Goal: Find contact information: Obtain details needed to contact an individual or organization

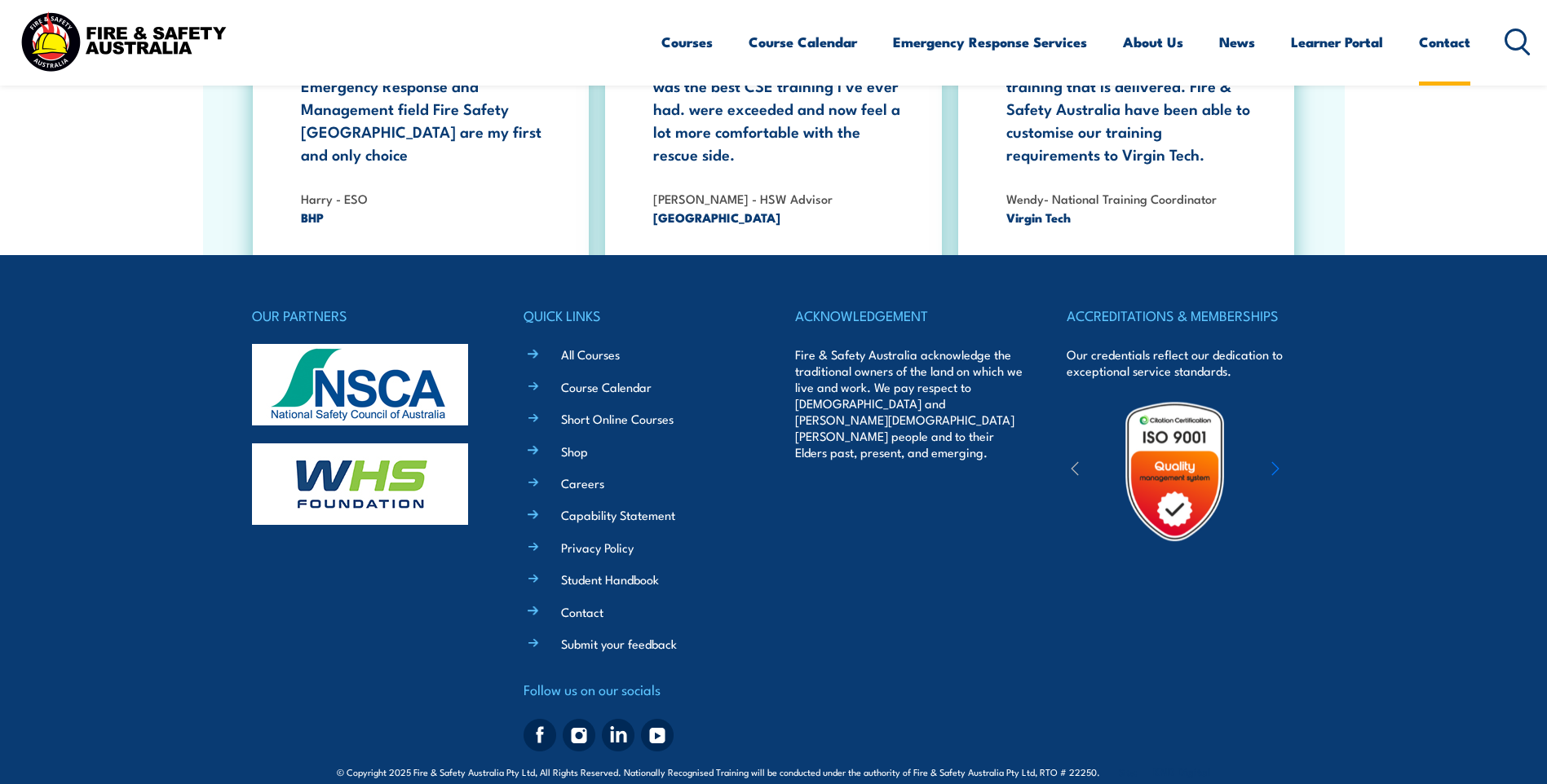
click at [1439, 43] on link "Contact" at bounding box center [1444, 42] width 52 height 44
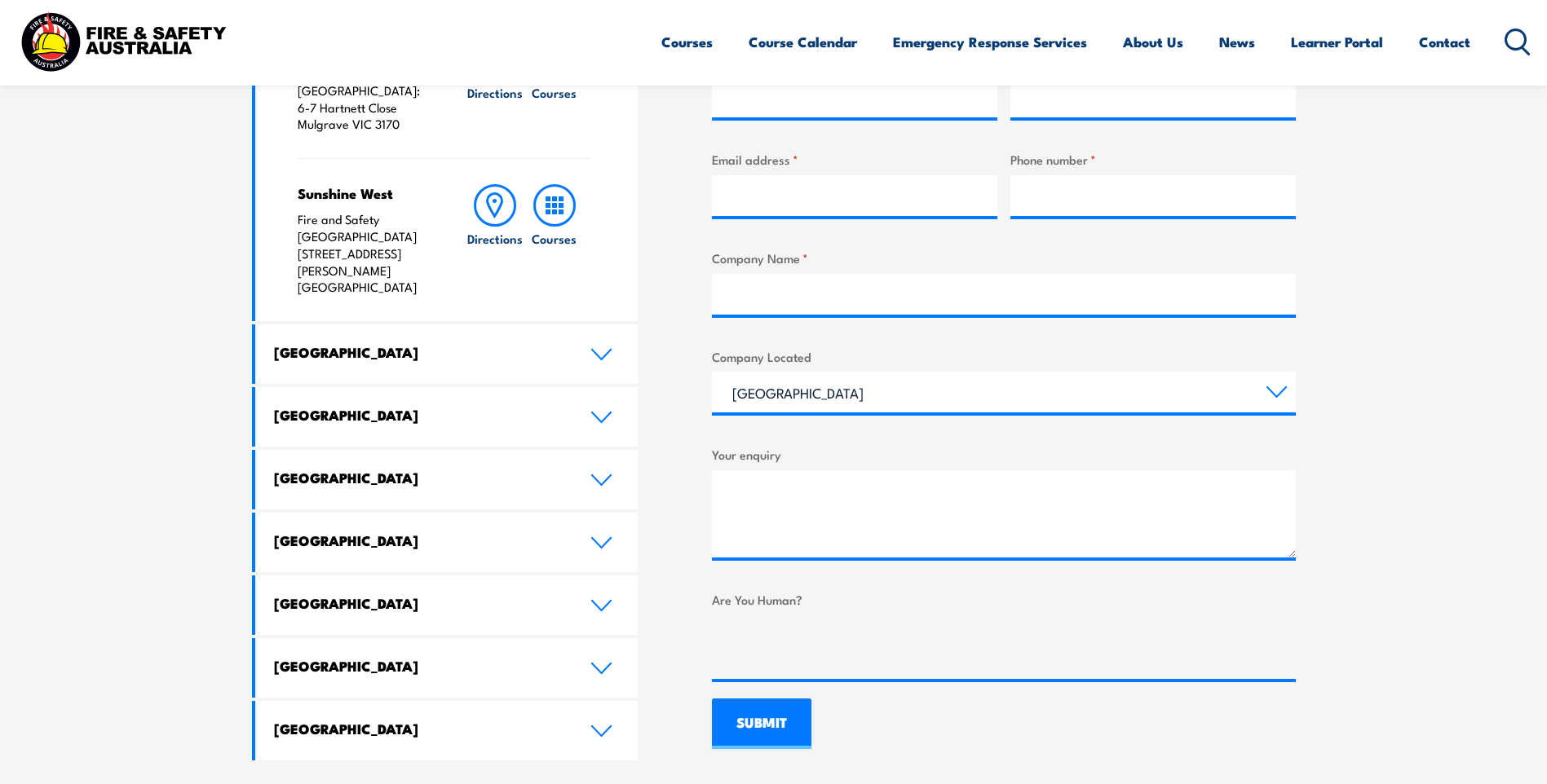
scroll to position [698, 0]
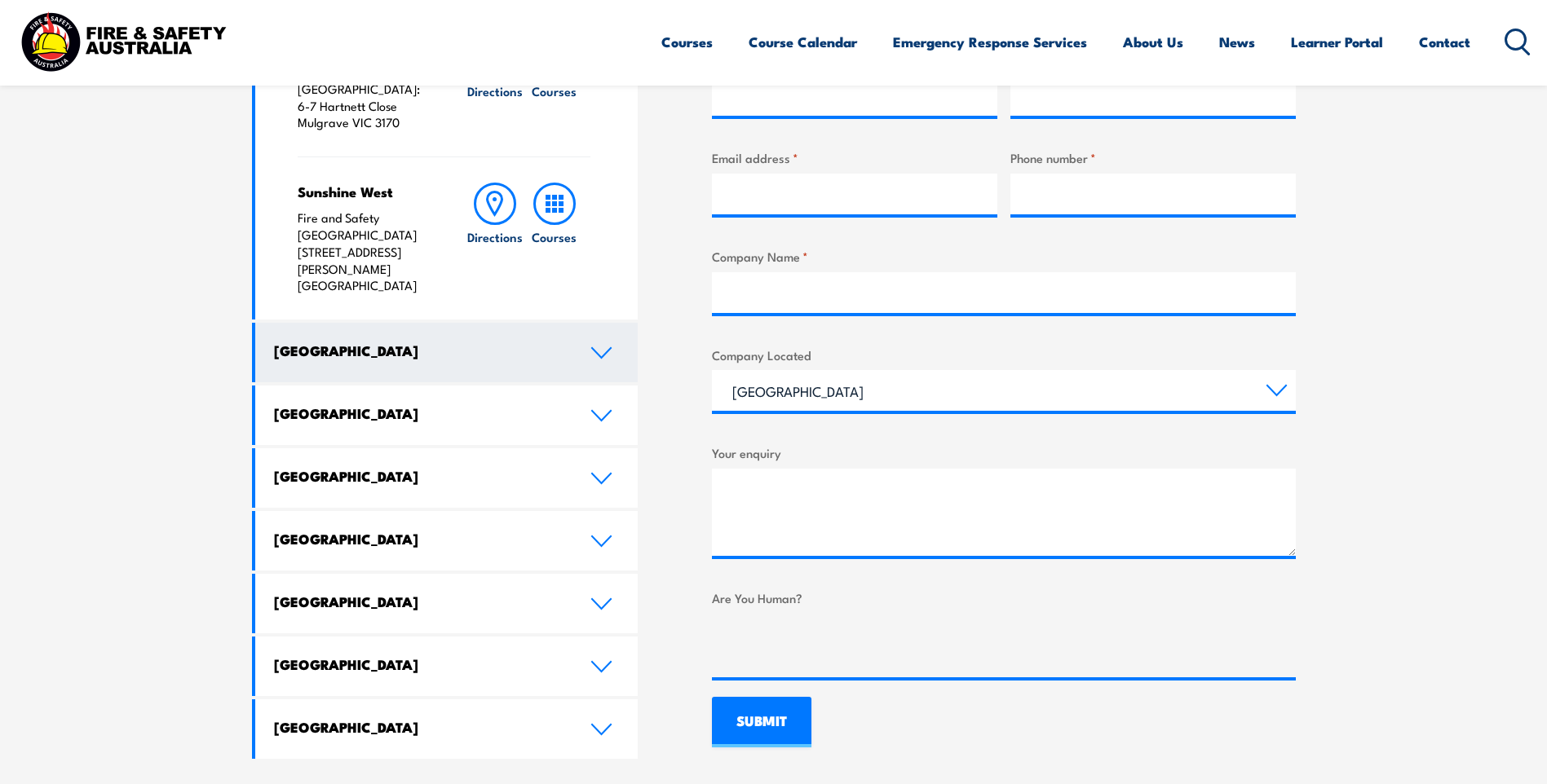
click at [597, 323] on link "[GEOGRAPHIC_DATA]" at bounding box center [447, 353] width 383 height 60
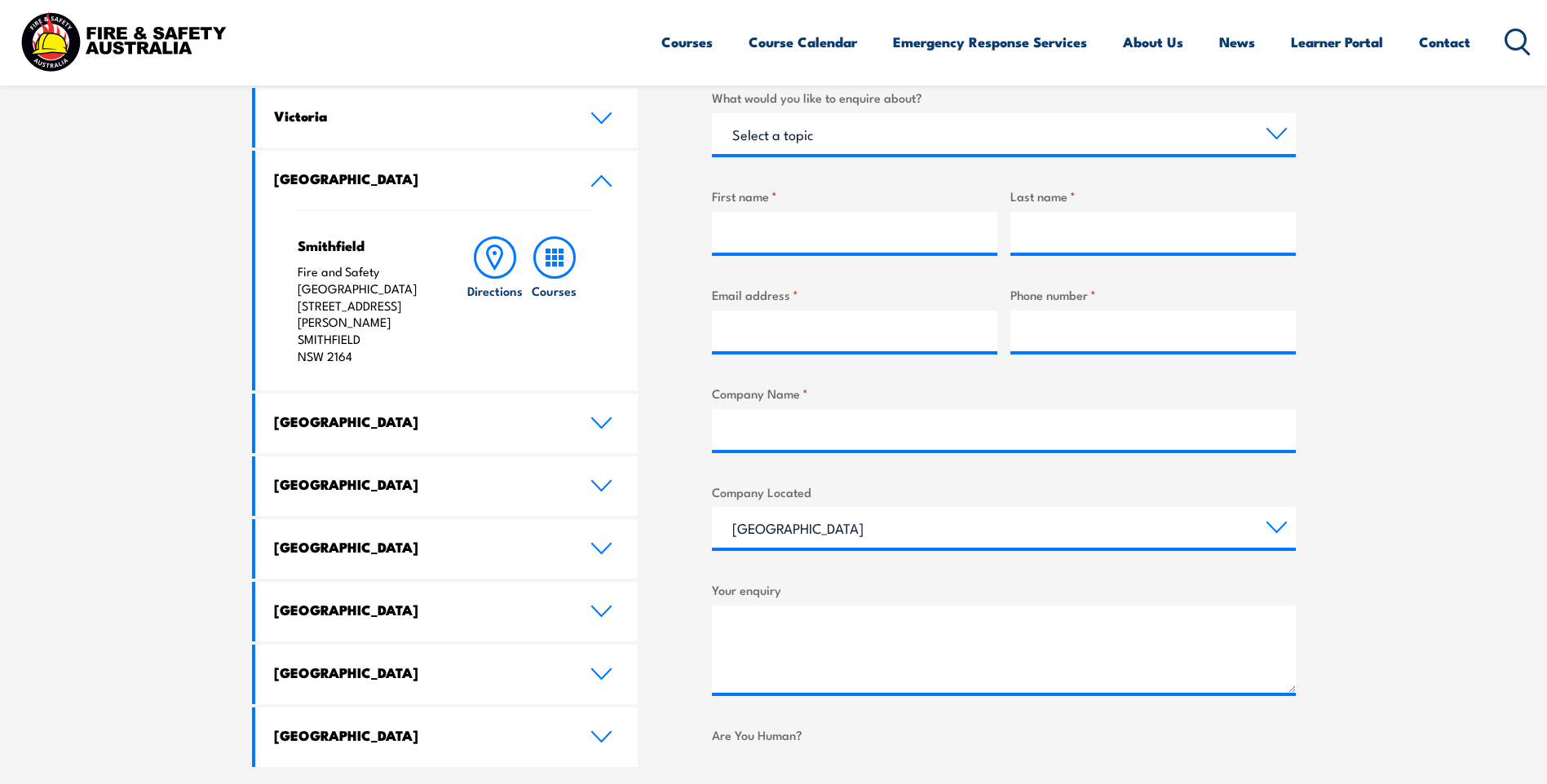
scroll to position [559, 0]
click at [497, 260] on icon at bounding box center [495, 259] width 43 height 43
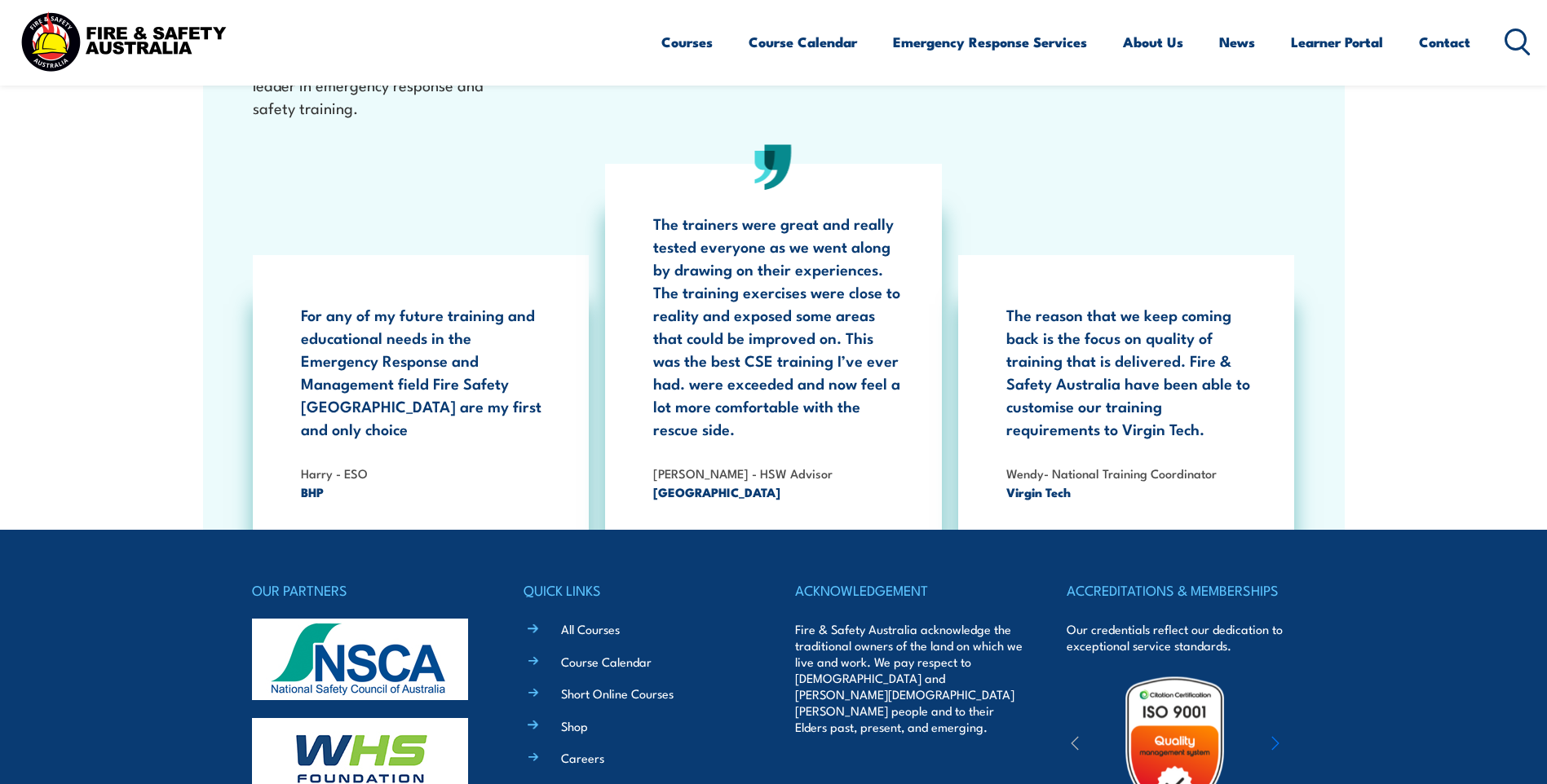
scroll to position [3014, 0]
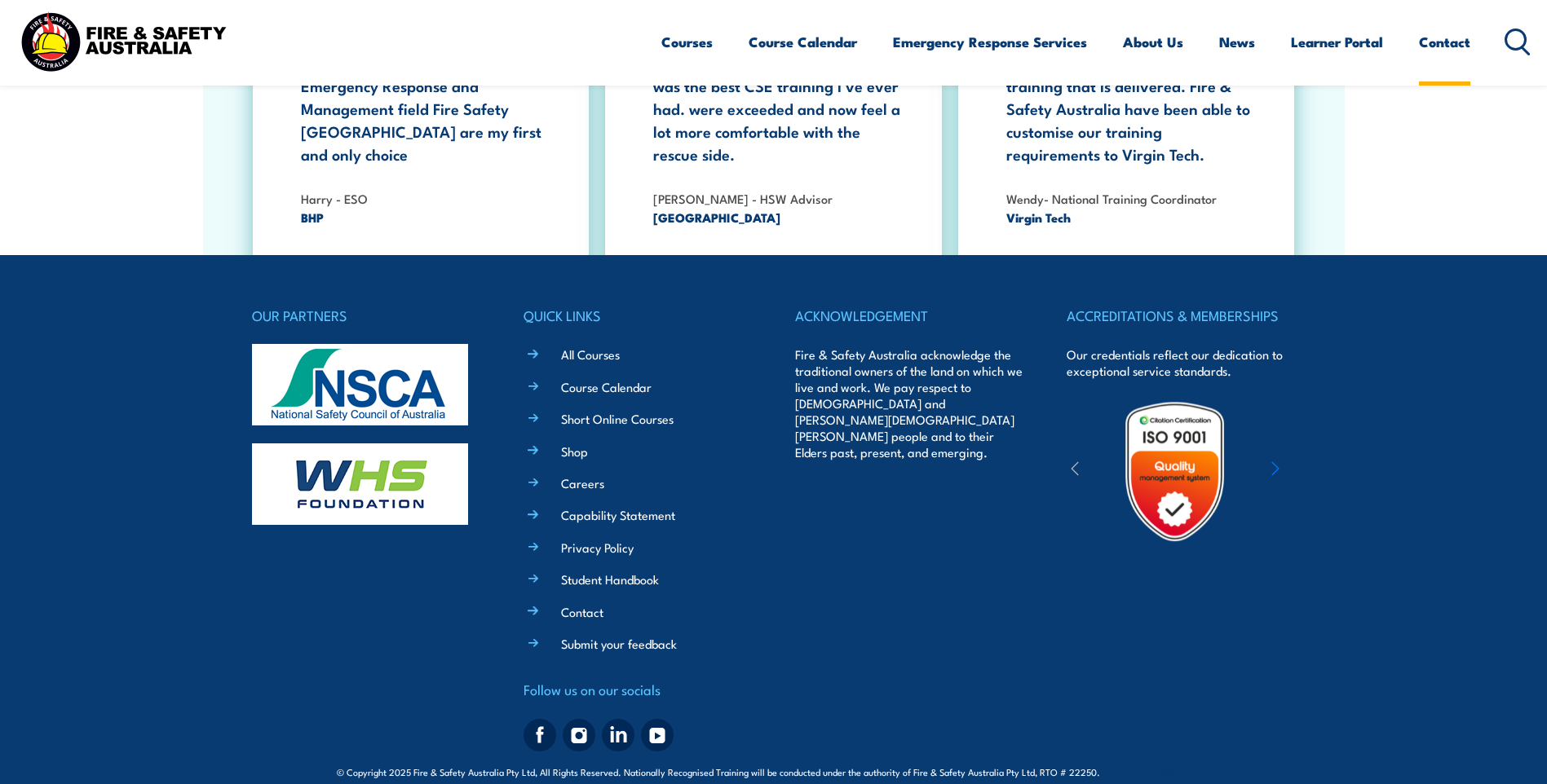
click at [1453, 43] on link "Contact" at bounding box center [1444, 42] width 52 height 44
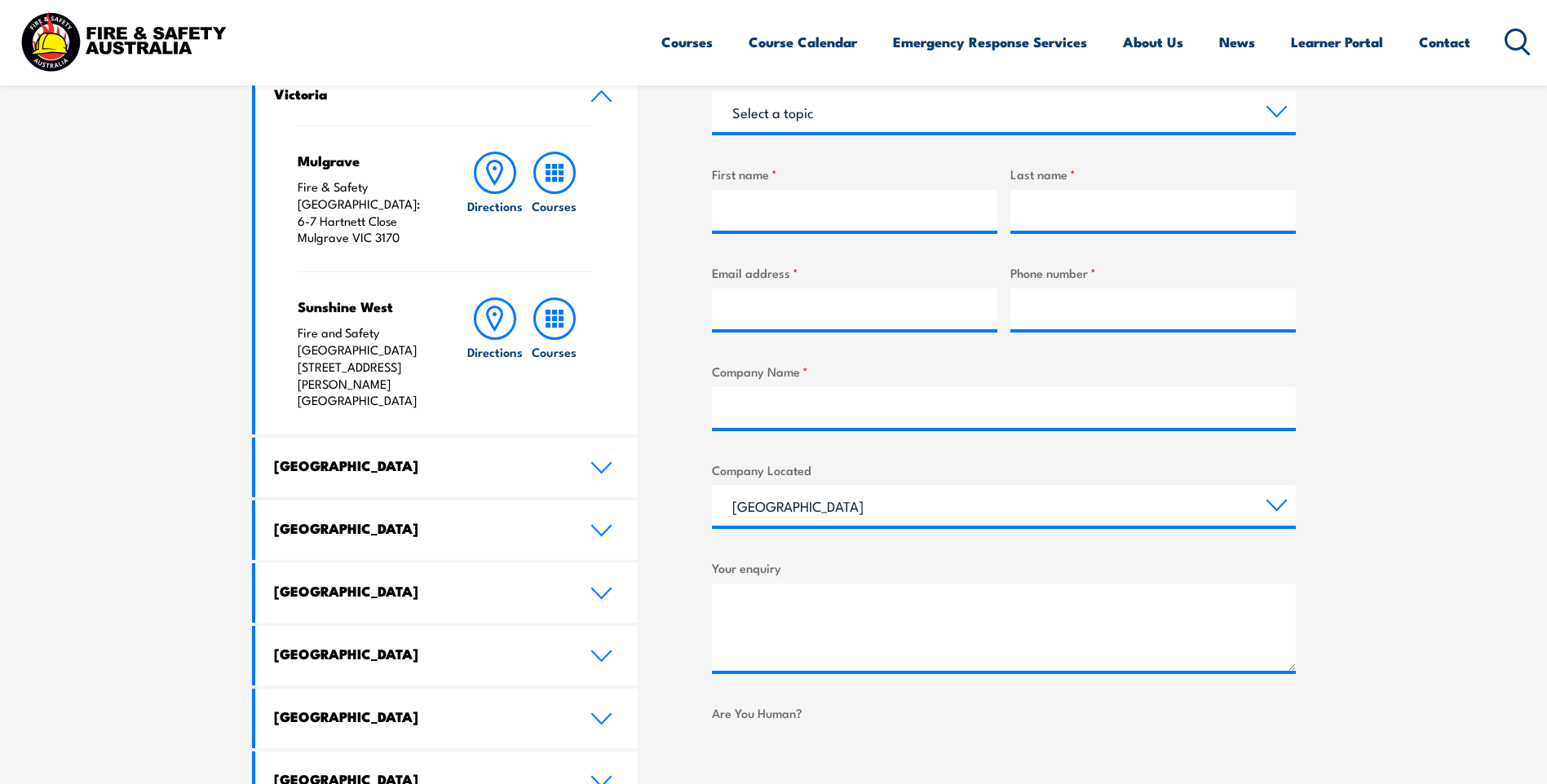
scroll to position [583, 0]
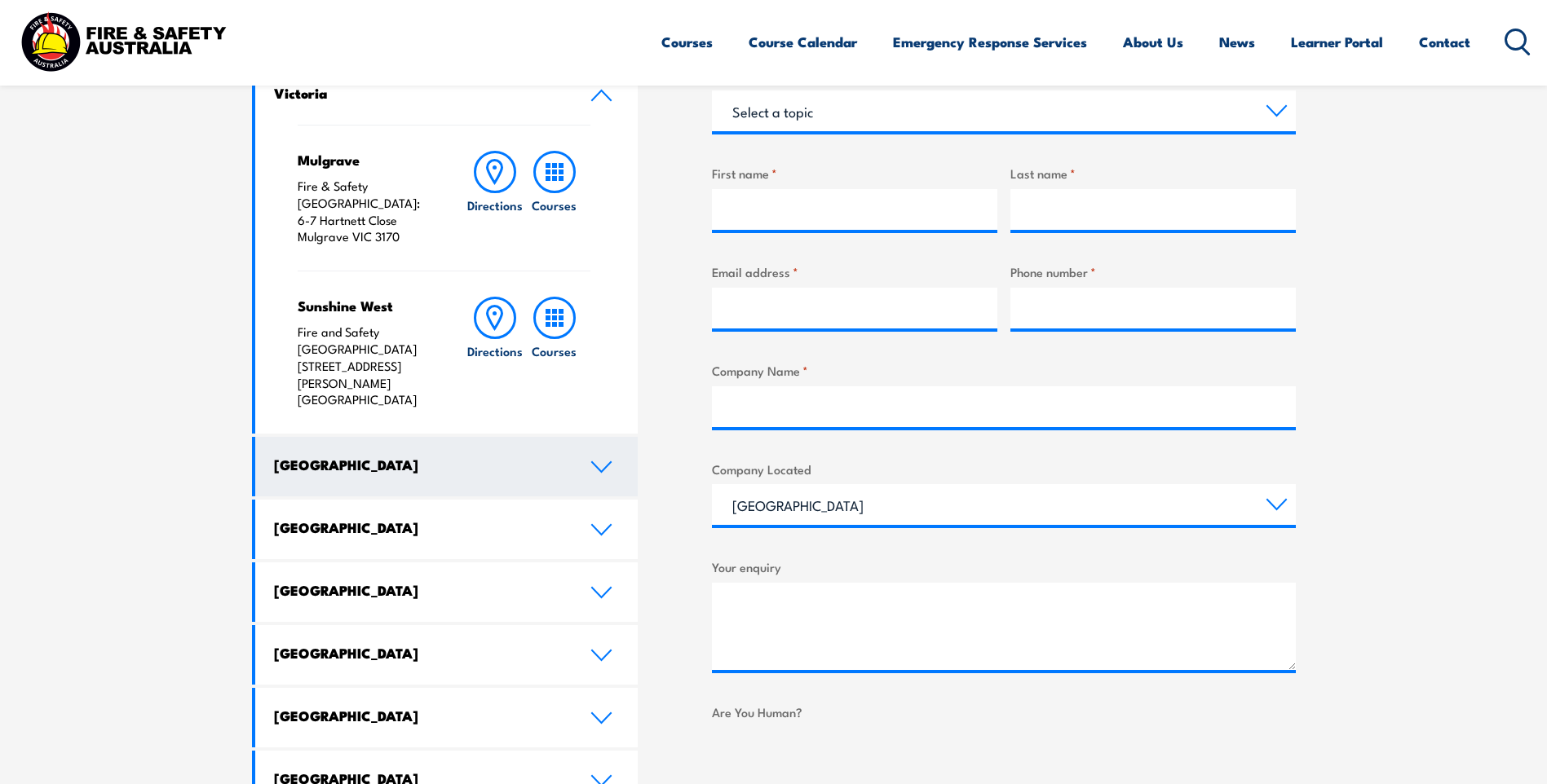
click at [578, 436] on link "[GEOGRAPHIC_DATA]" at bounding box center [447, 466] width 383 height 60
